Goal: Information Seeking & Learning: Check status

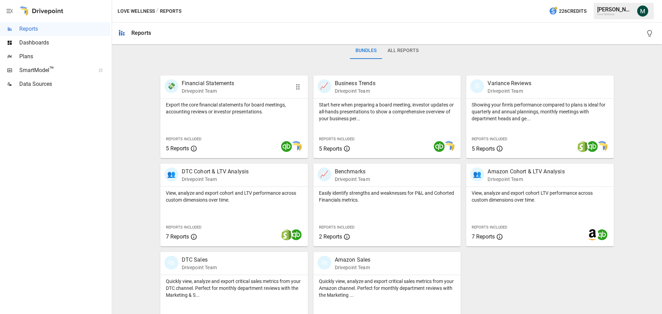
scroll to position [132, 0]
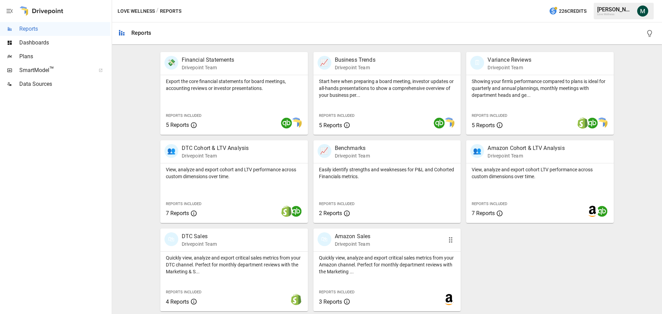
click at [352, 237] on p "Amazon Sales" at bounding box center [353, 236] width 36 height 8
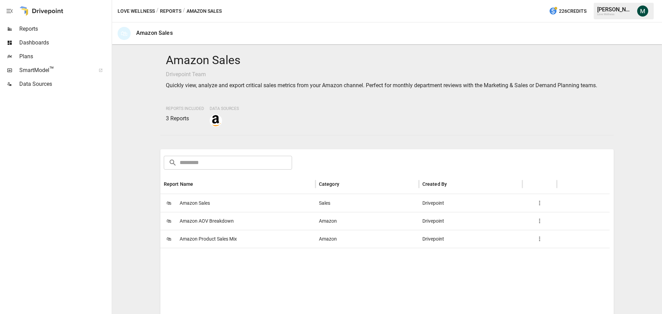
click at [199, 202] on span "Amazon Sales" at bounding box center [195, 203] width 30 height 18
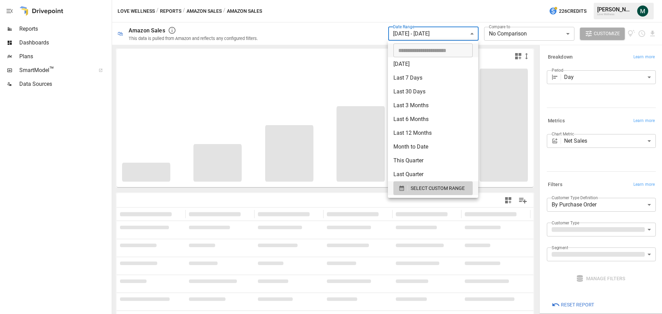
click at [444, 0] on body "**********" at bounding box center [331, 0] width 662 height 0
click at [433, 186] on span "SELECT CUSTOM RANGE" at bounding box center [437, 188] width 54 height 9
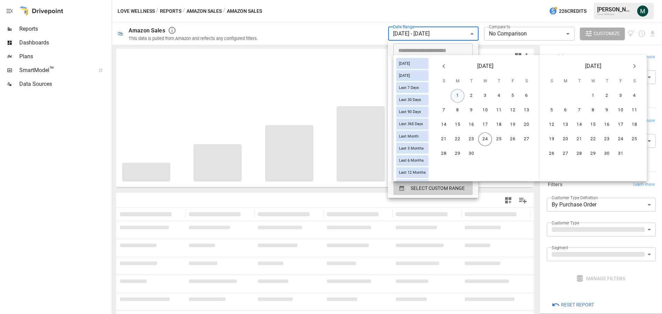
click at [461, 92] on button "1" at bounding box center [457, 96] width 14 height 14
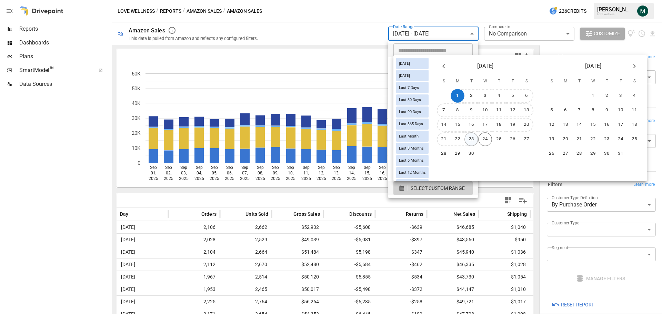
click at [476, 141] on button "23" at bounding box center [471, 139] width 14 height 14
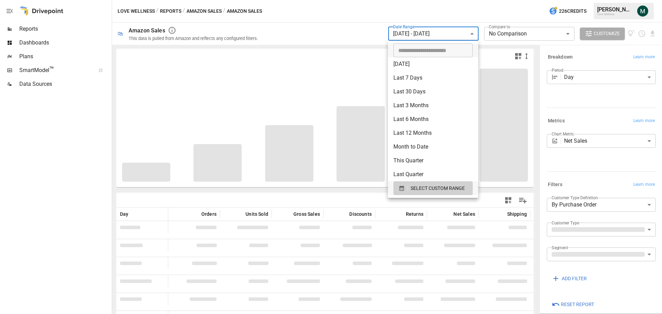
click at [405, 11] on div at bounding box center [331, 157] width 662 height 314
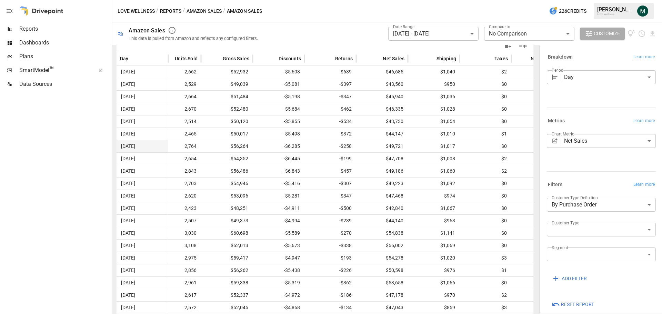
scroll to position [148, 0]
